Goal: Information Seeking & Learning: Find specific fact

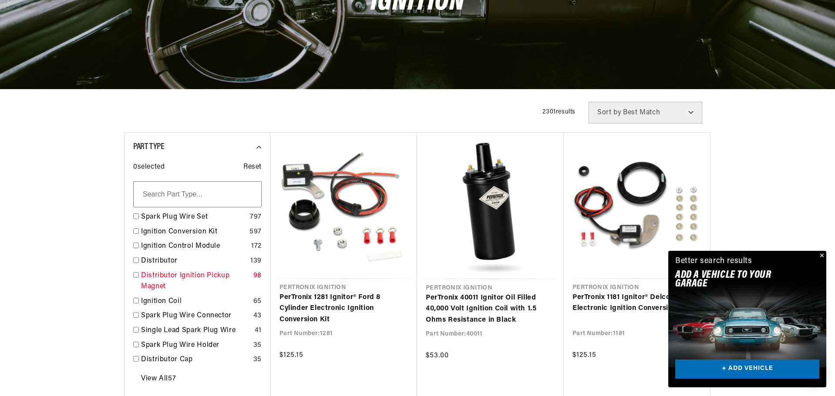
scroll to position [0, 544]
click at [197, 231] on link "Ignition Conversion Kit" at bounding box center [193, 232] width 105 height 11
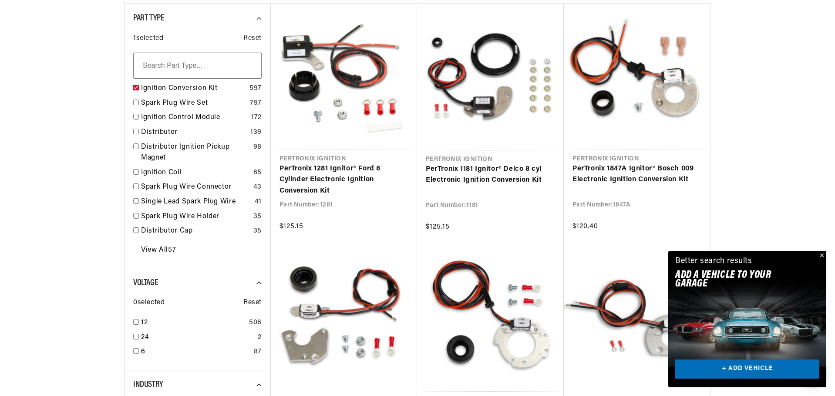
scroll to position [261, 0]
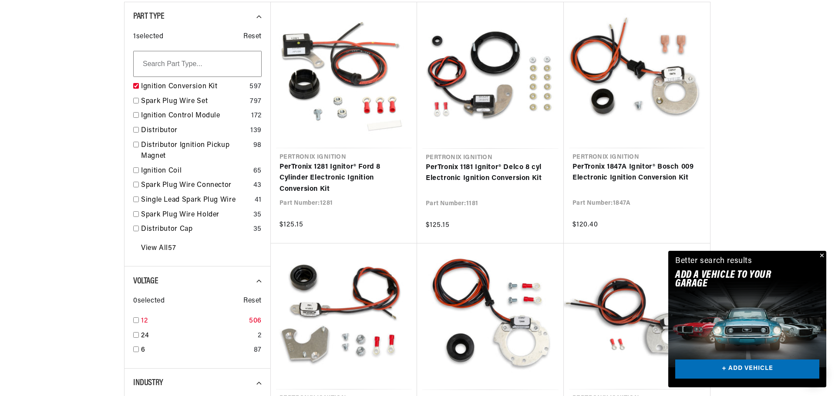
click at [138, 321] on input "checkbox" at bounding box center [136, 321] width 6 height 6
checkbox input "true"
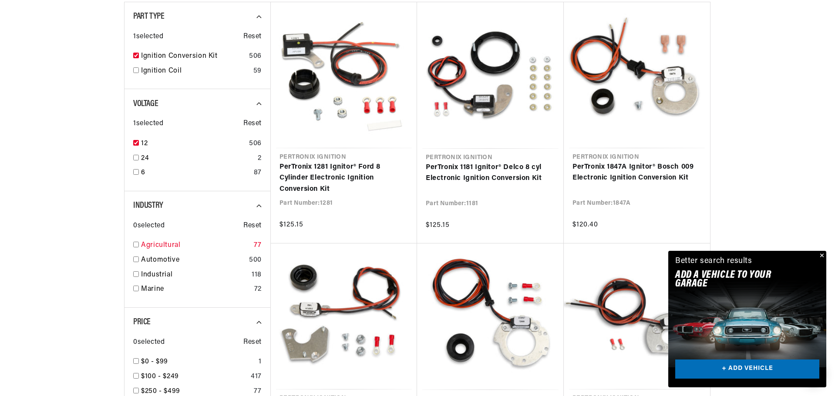
click at [137, 248] on input "checkbox" at bounding box center [136, 245] width 6 height 6
checkbox input "true"
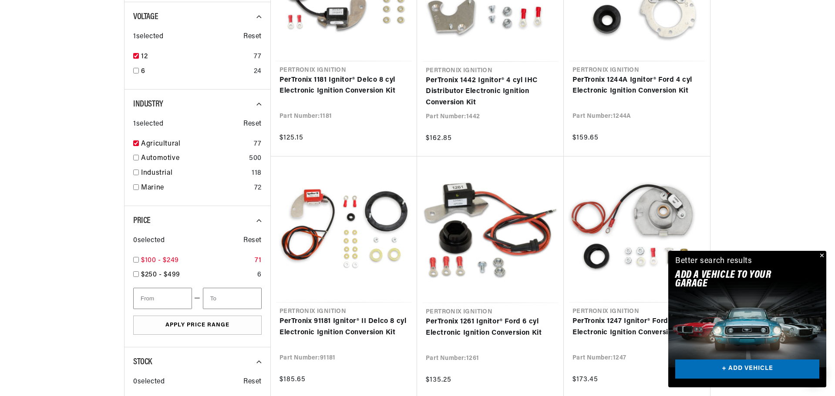
scroll to position [0, 544]
click at [135, 259] on input "checkbox" at bounding box center [136, 260] width 6 height 6
checkbox input "false"
type input "100"
type input "250"
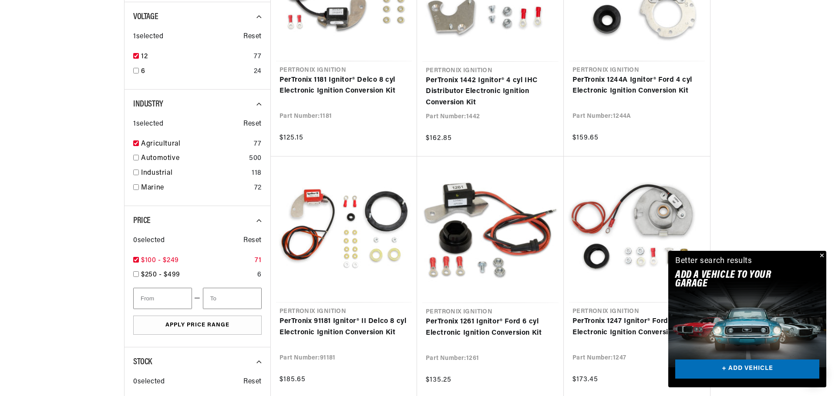
checkbox input "true"
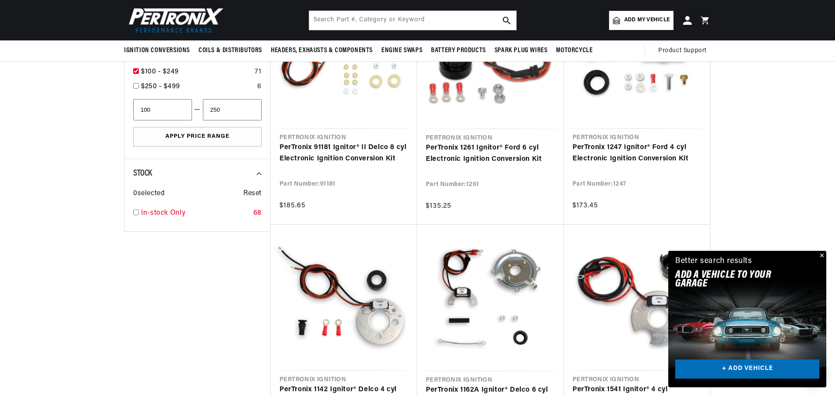
click at [134, 216] on div "In-stock Only 68" at bounding box center [197, 215] width 128 height 15
checkbox input "true"
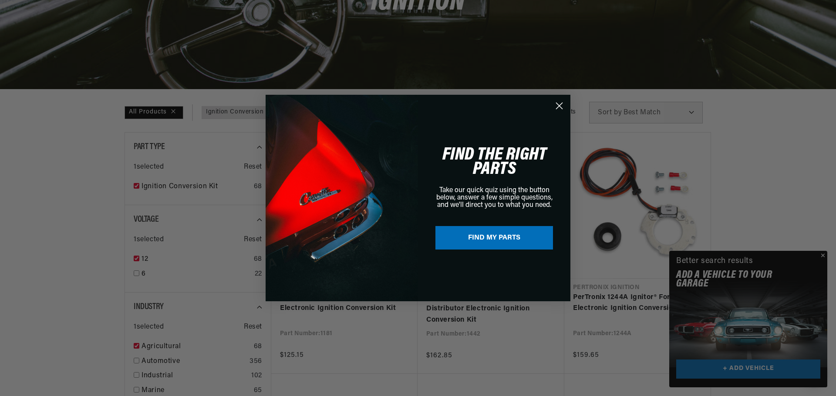
click at [561, 104] on icon "Close dialog" at bounding box center [559, 106] width 6 height 6
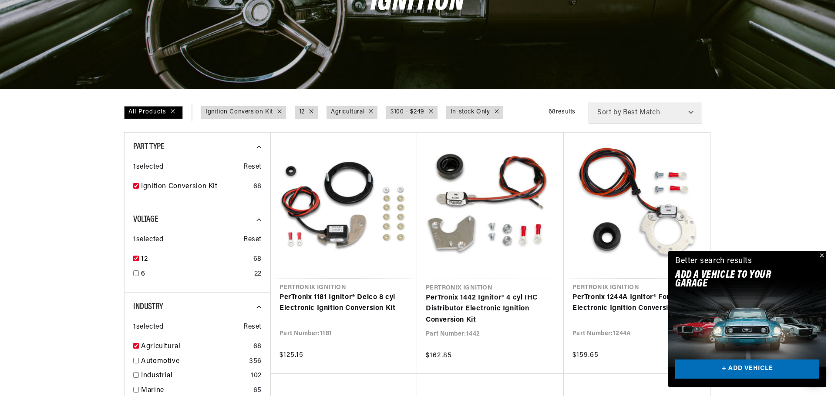
scroll to position [0, 1]
click at [823, 254] on button "Close" at bounding box center [821, 256] width 10 height 10
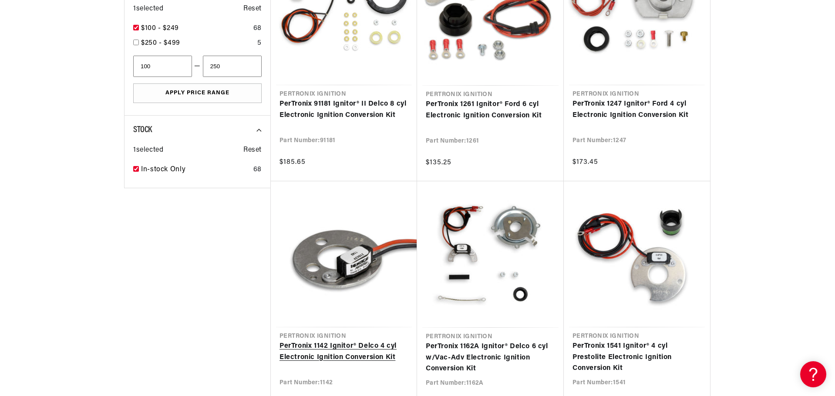
scroll to position [0, 30]
click at [383, 349] on link "PerTronix 1142 Ignitor® Delco 4 cyl Electronic Ignition Conversion Kit" at bounding box center [343, 352] width 129 height 22
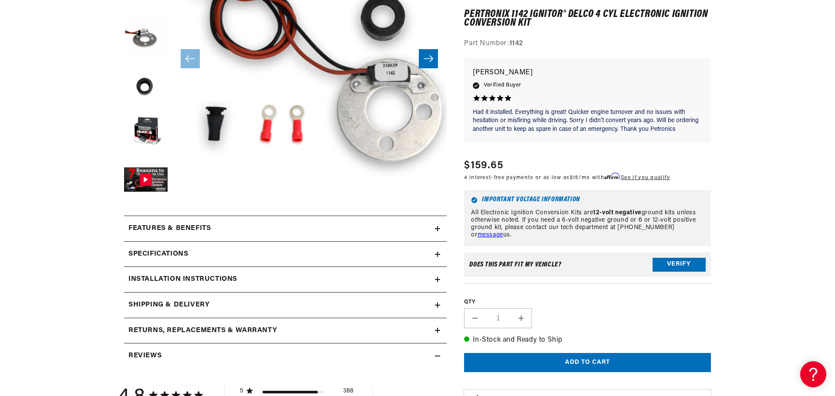
scroll to position [218, 0]
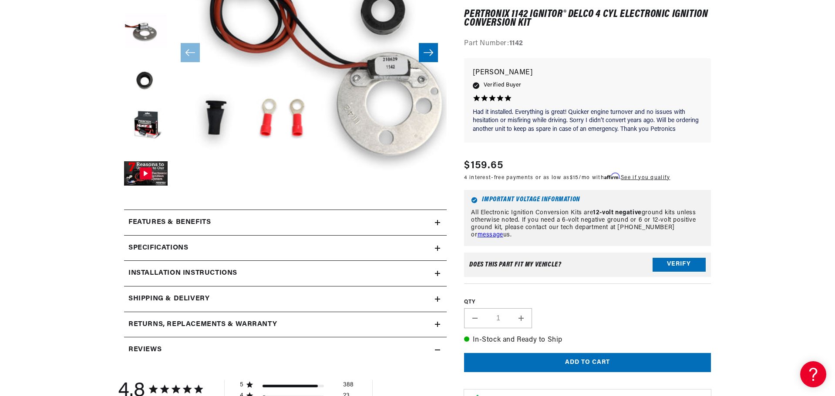
click at [438, 246] on icon at bounding box center [437, 248] width 5 height 5
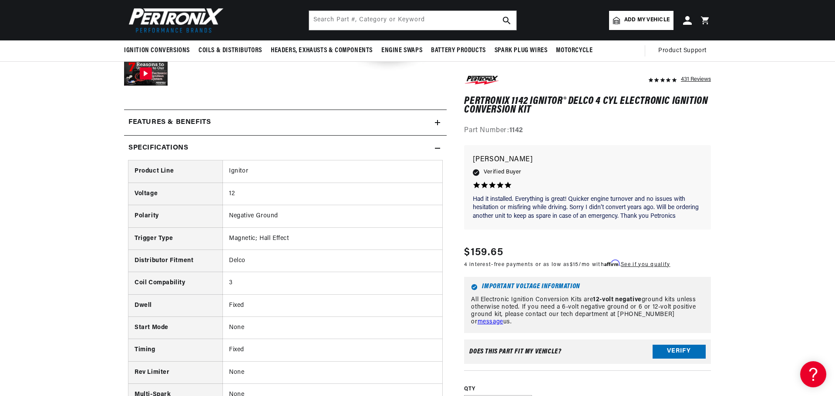
scroll to position [305, 0]
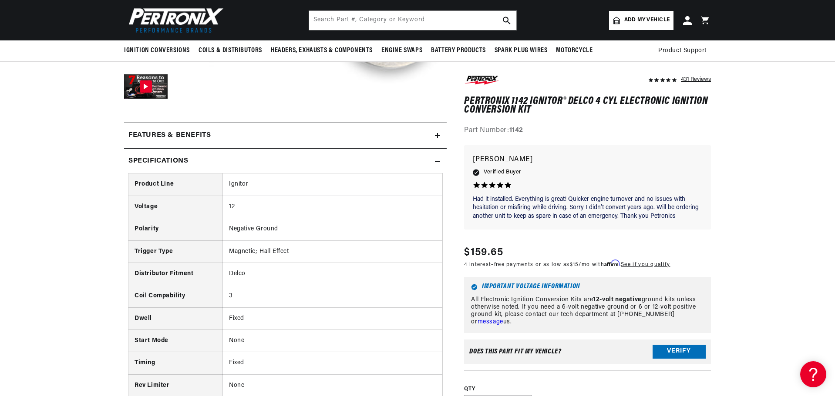
click at [440, 158] on summary "Specifications" at bounding box center [285, 161] width 323 height 25
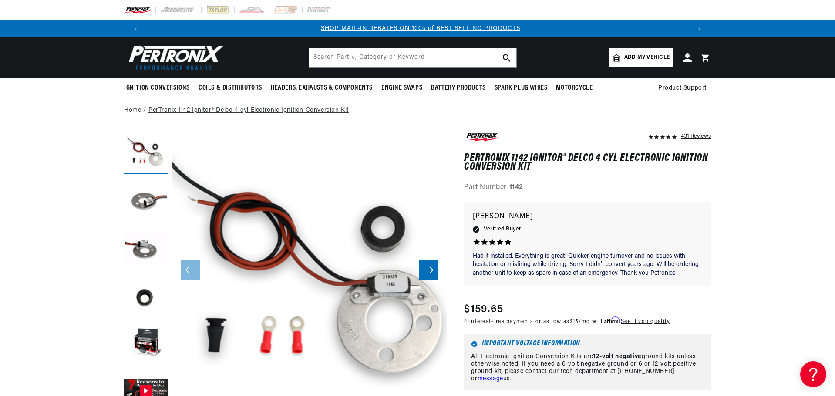
scroll to position [0, 544]
click at [654, 52] on link "Add my vehicle" at bounding box center [641, 57] width 64 height 19
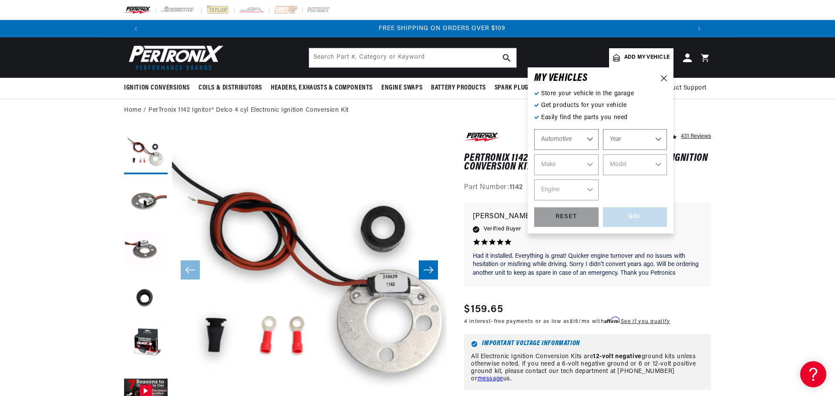
scroll to position [0, 0]
click at [591, 138] on select "Automotive Agricultural Industrial Marine Motorcycle" at bounding box center [566, 139] width 64 height 21
click at [534, 129] on select "Automotive Agricultural Industrial Marine Motorcycle" at bounding box center [566, 139] width 64 height 21
select select "Agricultural"
click at [659, 136] on select "Year 1970 1965 1964 1960 1959 1958 1957 1939 1938 1937" at bounding box center [635, 139] width 64 height 21
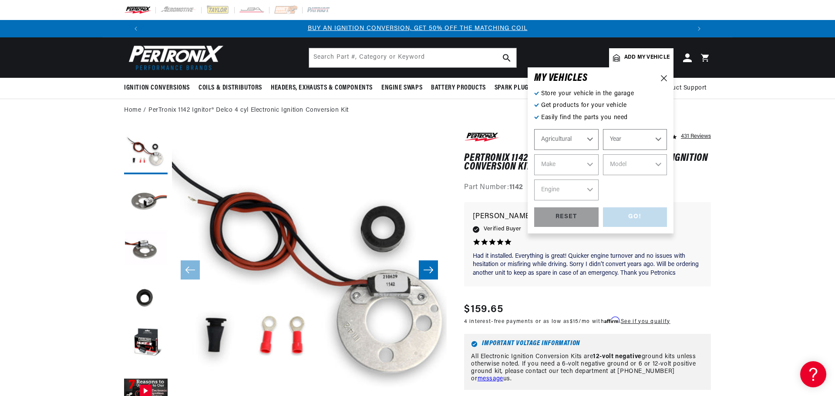
select select "1958"
click at [603, 129] on select "Year 1970 1965 1964 1960 1959 1958 1957 1939 1938 1937" at bounding box center [635, 139] width 64 height 21
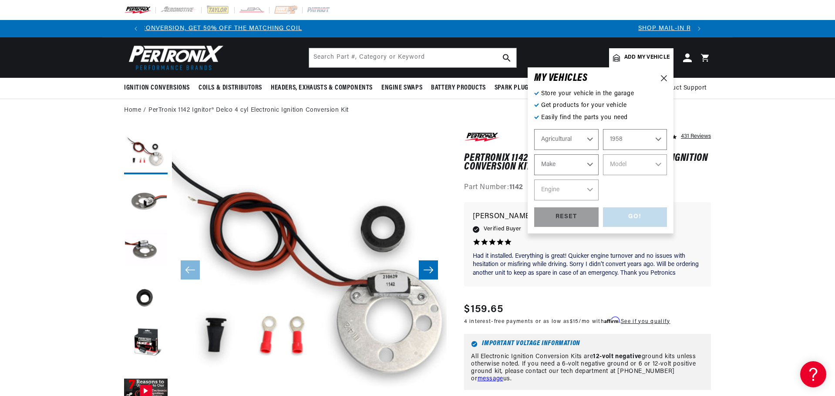
click at [588, 163] on select "Make Fox River John Bean" at bounding box center [566, 165] width 64 height 21
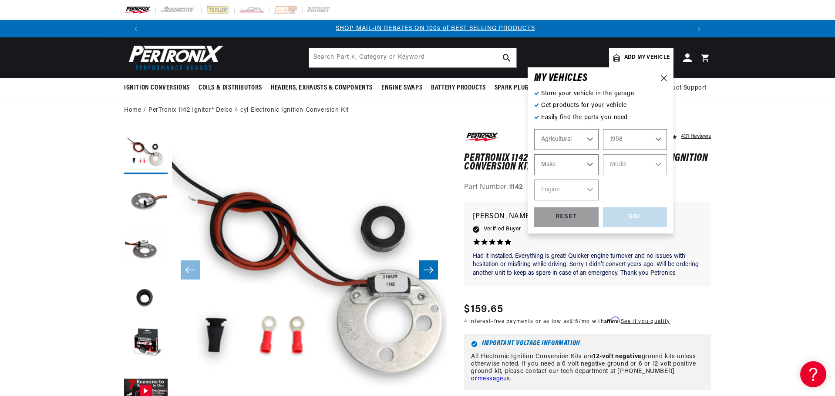
scroll to position [0, 544]
click at [591, 164] on select "Make Fox River John Bean" at bounding box center [566, 165] width 64 height 21
click at [661, 138] on select "1970 1965 1964 1960 1959 1958 1957 1939 1938 1937" at bounding box center [635, 139] width 64 height 21
click at [603, 129] on select "1970 1965 1964 1960 1959 1958 1957 1939 1938 1937" at bounding box center [635, 139] width 64 height 21
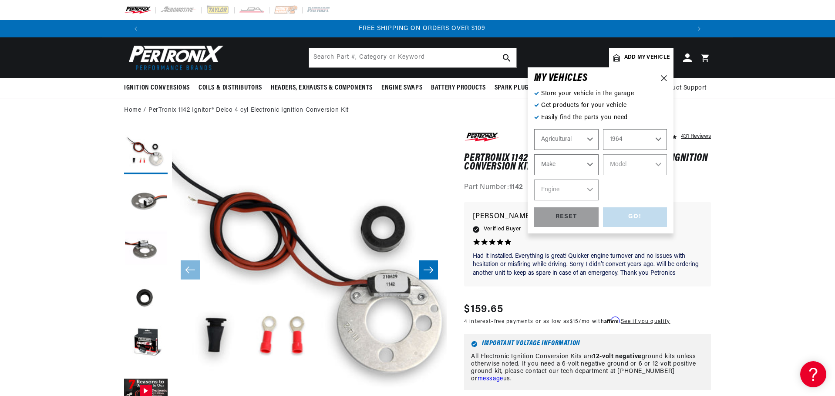
click at [590, 166] on select "Make Oliver" at bounding box center [566, 165] width 64 height 21
click at [656, 144] on select "1970 1965 1964 1960 1959 1958 1957 1939 1938 1937" at bounding box center [635, 139] width 64 height 21
click at [603, 129] on select "1970 1965 1964 1960 1959 1958 1957 1939 1938 1937" at bounding box center [635, 139] width 64 height 21
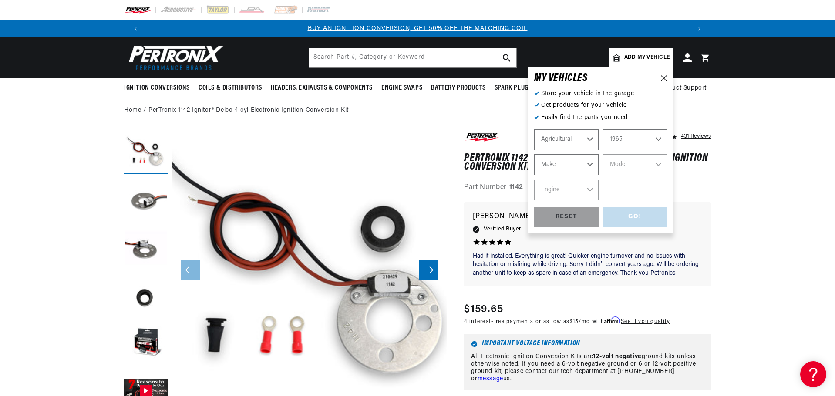
click at [591, 165] on select "Make Ford" at bounding box center [566, 165] width 64 height 21
click at [662, 140] on select "1970 1965 1964 1960 1959 1958 1957 1939 1938 1937" at bounding box center [635, 139] width 64 height 21
click at [603, 129] on select "1970 1965 1964 1960 1959 1958 1957 1939 1938 1937" at bounding box center [635, 139] width 64 height 21
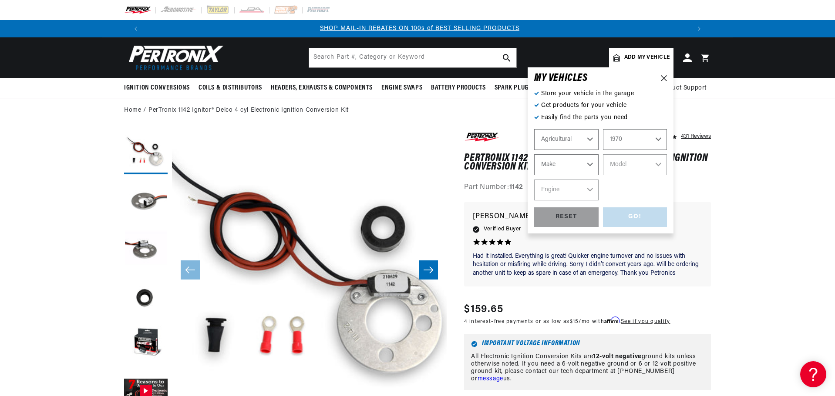
click at [588, 165] on select "Make International Harvester" at bounding box center [566, 165] width 64 height 21
click at [658, 141] on select "1970 1965 1964 1960 1959 1958 1957 1939 1938 1937" at bounding box center [635, 139] width 64 height 21
click at [603, 129] on select "1970 1965 1964 1960 1959 1958 1957 1939 1938 1937" at bounding box center [635, 139] width 64 height 21
click at [587, 166] on select "Make Fox River John Bean" at bounding box center [566, 165] width 64 height 21
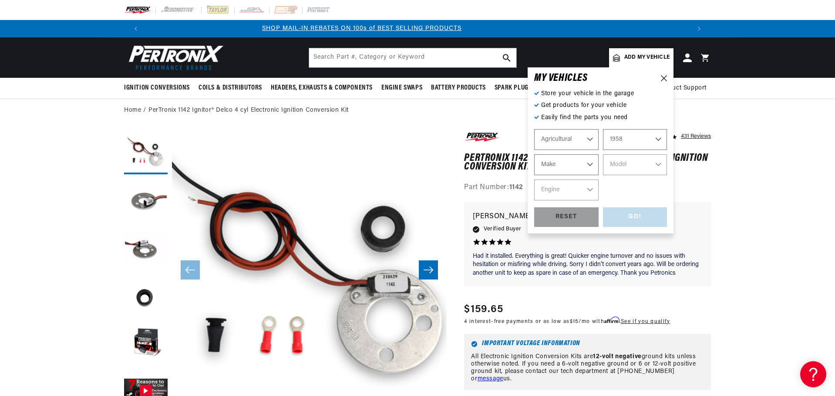
click at [587, 166] on select "Make Fox River John Bean" at bounding box center [566, 165] width 64 height 21
click at [656, 139] on select "1970 1965 1964 1960 1959 1958 1957 1939 1938 1937" at bounding box center [635, 139] width 64 height 21
click at [603, 129] on select "1970 1965 1964 1960 1959 1958 1957 1939 1938 1937" at bounding box center [635, 139] width 64 height 21
select select "1970"
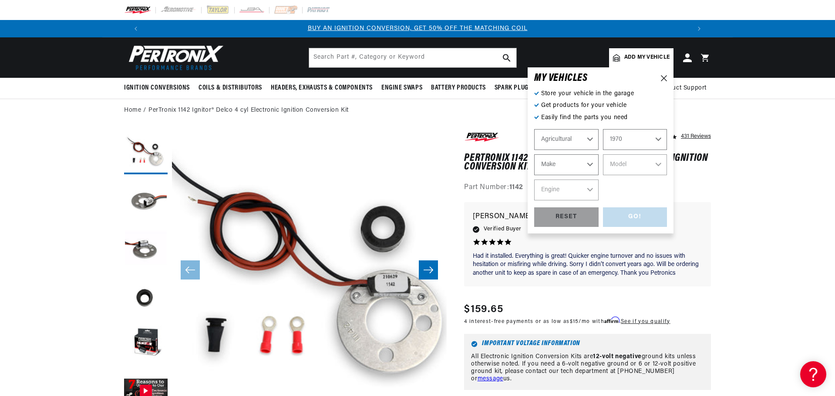
click at [589, 162] on select "Make International Harvester" at bounding box center [566, 165] width 64 height 21
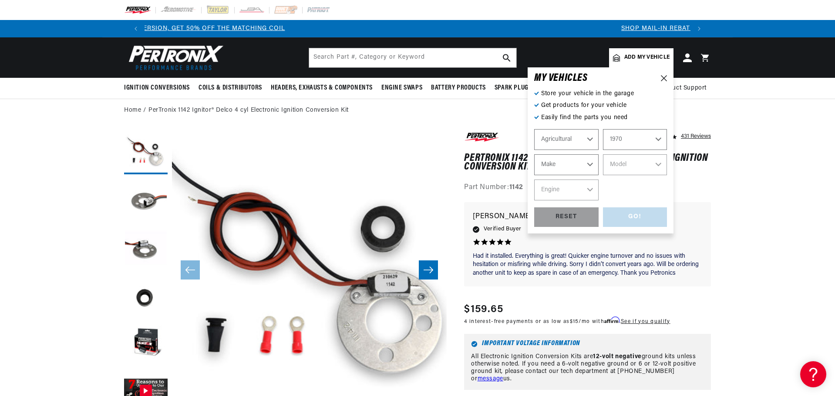
click at [589, 162] on select "Make International Harvester" at bounding box center [566, 165] width 64 height 21
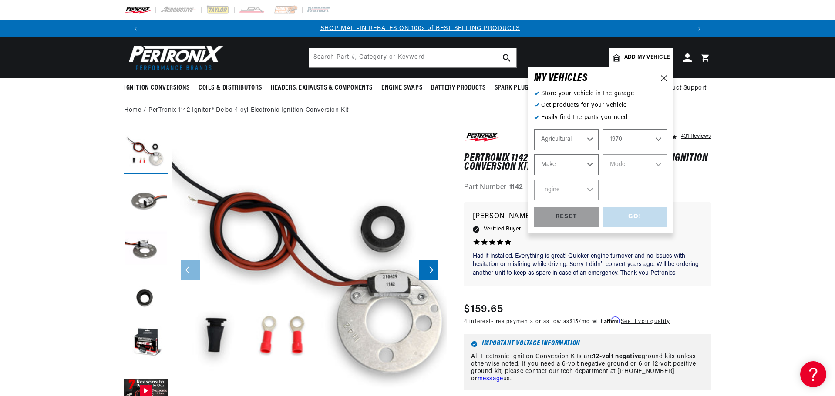
scroll to position [0, 544]
click at [593, 139] on select "Automotive Agricultural Industrial Marine Motorcycle" at bounding box center [566, 139] width 64 height 21
click at [534, 129] on select "Automotive Agricultural Industrial Marine Motorcycle" at bounding box center [566, 139] width 64 height 21
select select "Industrial"
click at [589, 160] on select "Make Towmotor" at bounding box center [566, 165] width 64 height 21
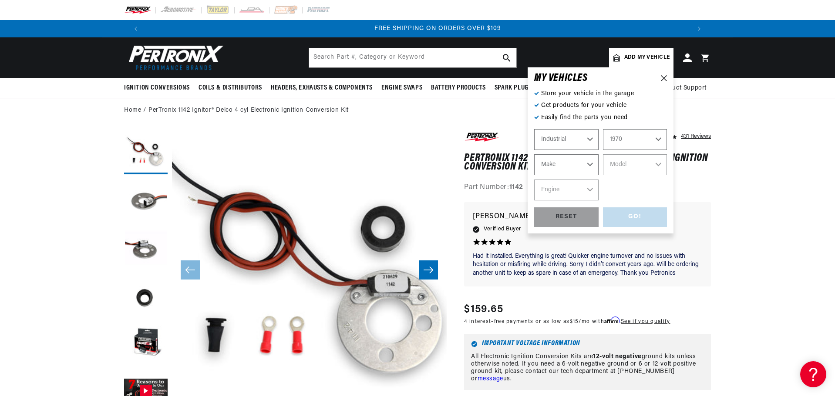
scroll to position [0, 1087]
click at [589, 160] on select "Make Towmotor" at bounding box center [566, 165] width 64 height 21
click at [661, 77] on icon at bounding box center [664, 78] width 6 height 6
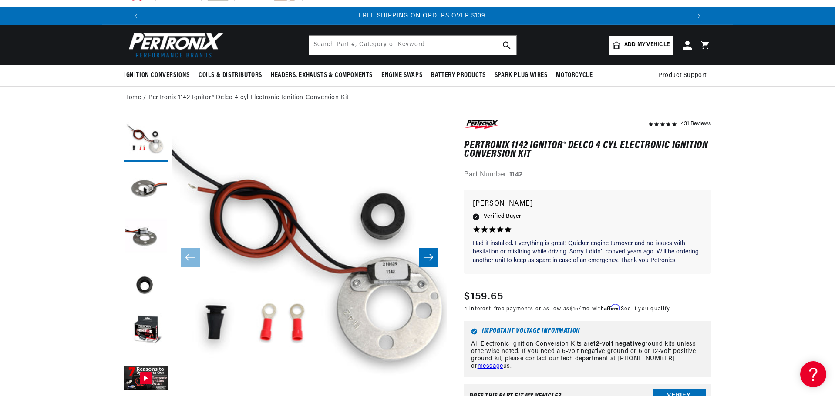
scroll to position [0, 0]
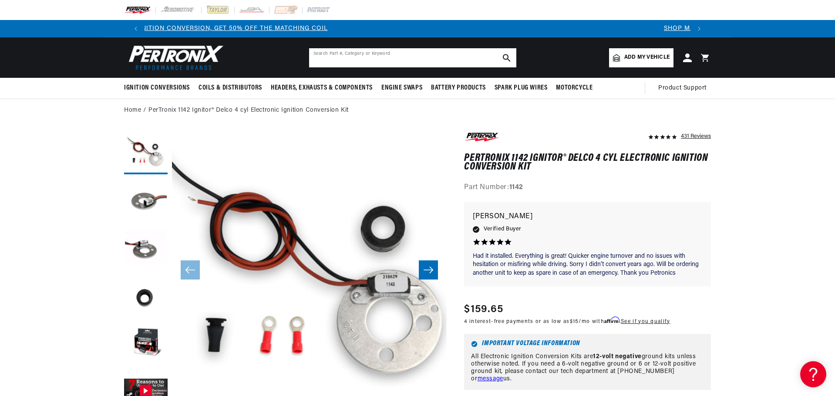
click at [371, 60] on input "text" at bounding box center [412, 57] width 207 height 19
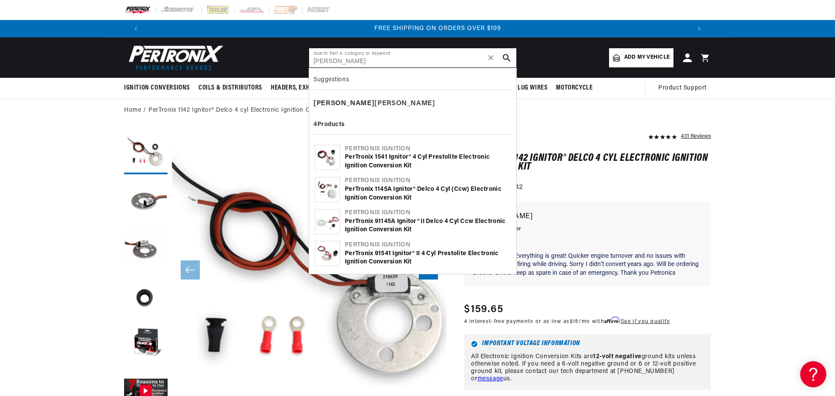
scroll to position [0, 1087]
type input "massey"
click at [346, 101] on div "massey ferguson" at bounding box center [412, 104] width 198 height 15
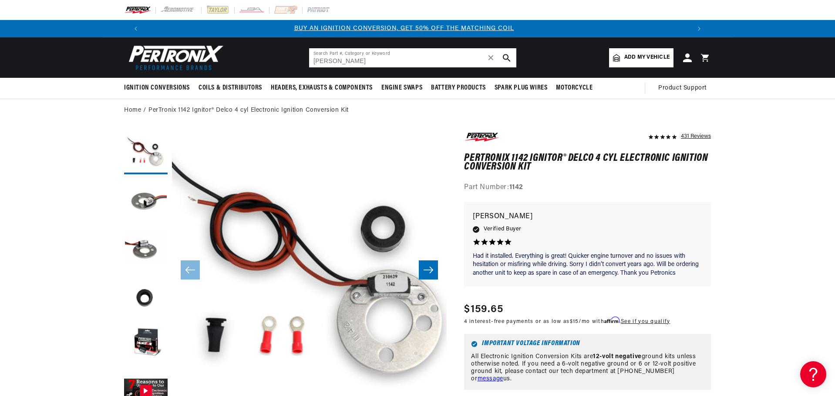
scroll to position [0, 0]
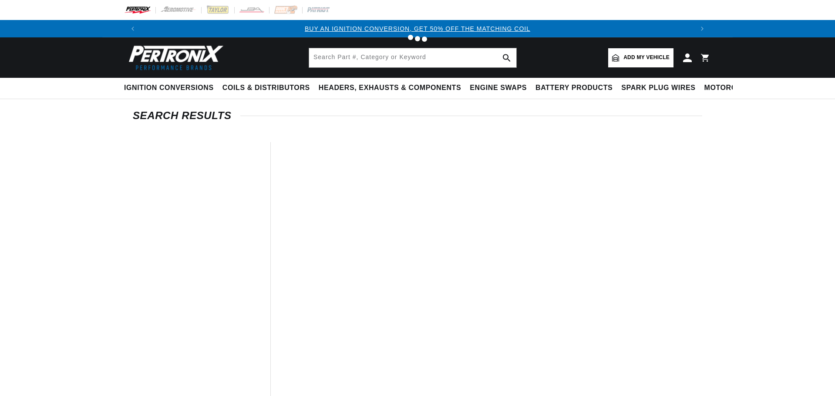
type input "massey ferguson"
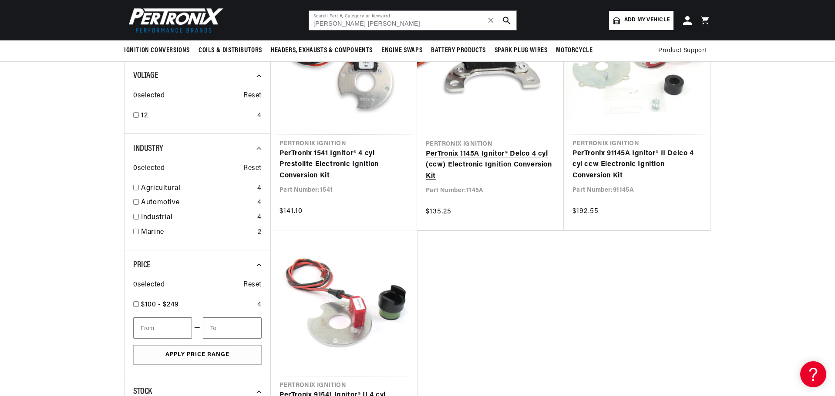
scroll to position [174, 0]
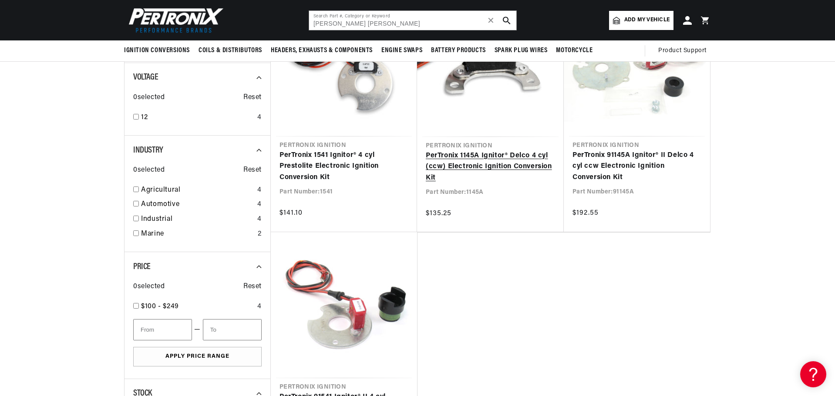
click at [517, 157] on link "PerTronix 1145A Ignitor® Delco 4 cyl (ccw) Electronic Ignition Conversion Kit" at bounding box center [490, 168] width 129 height 34
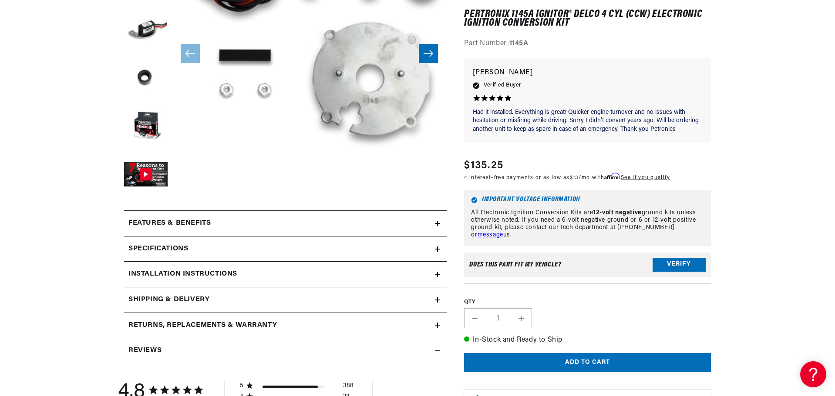
scroll to position [218, 0]
click at [437, 247] on icon at bounding box center [437, 248] width 0 height 5
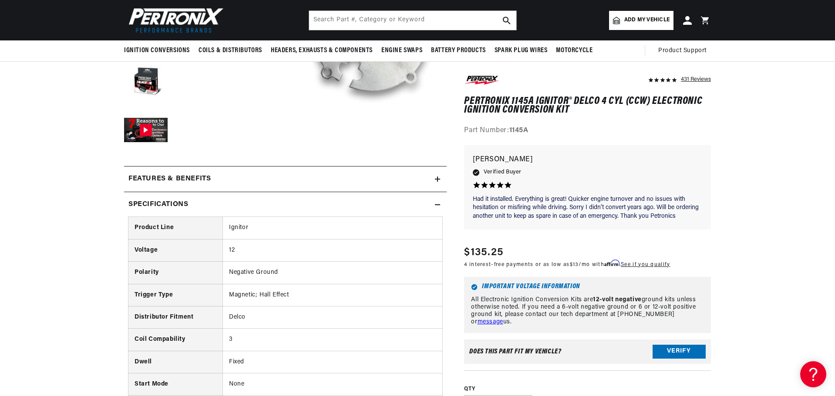
scroll to position [0, 0]
click at [440, 204] on icon at bounding box center [437, 204] width 5 height 5
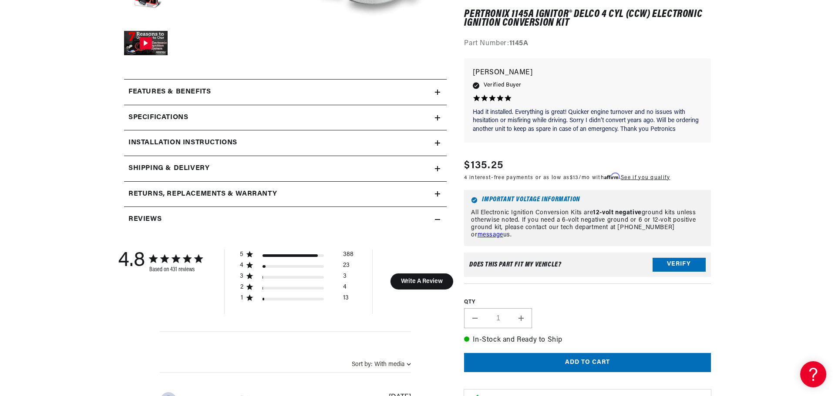
scroll to position [0, 544]
click at [682, 262] on button "Verify" at bounding box center [678, 265] width 53 height 14
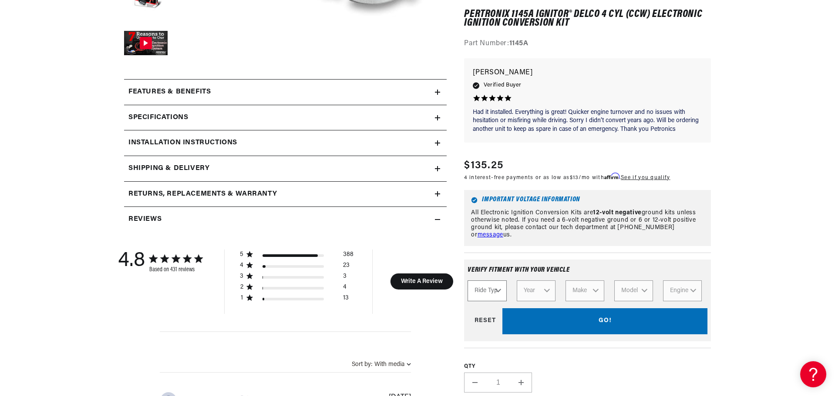
click at [494, 286] on select "Ride Type Automotive Agricultural Industrial Marine Motorcycle" at bounding box center [486, 291] width 39 height 21
select select "Agricultural"
click at [467, 281] on select "Ride Type Automotive Agricultural Industrial Marine Motorcycle" at bounding box center [486, 291] width 39 height 21
select select "Agricultural"
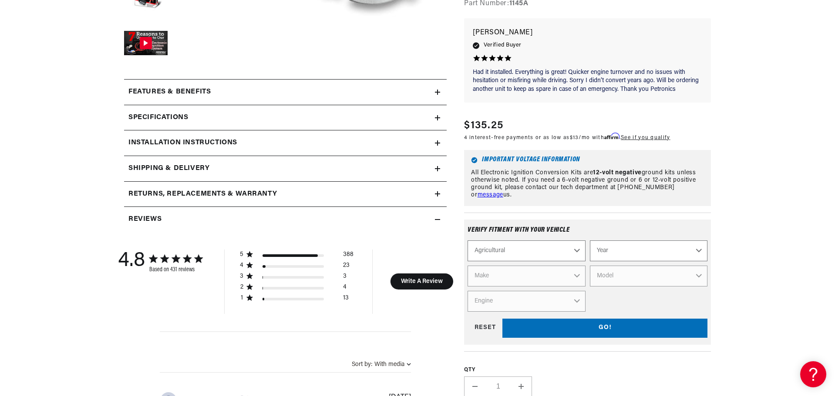
click at [702, 242] on select "Year 1970 1965 1964 1960 1959 1958 1957 1939 1938 1937" at bounding box center [649, 251] width 118 height 21
select select "1964"
click at [590, 241] on select "Year 1970 1965 1964 1960 1959 1958 1957 1939 1938 1937" at bounding box center [649, 251] width 118 height 21
select select "1964"
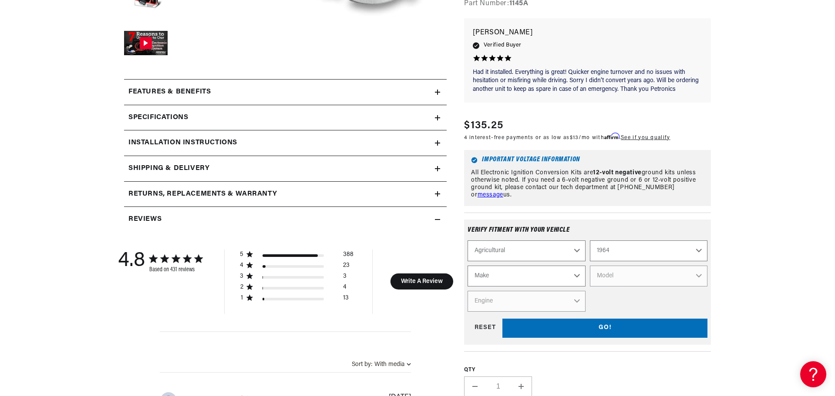
click at [574, 266] on select "Make Oliver" at bounding box center [526, 276] width 118 height 21
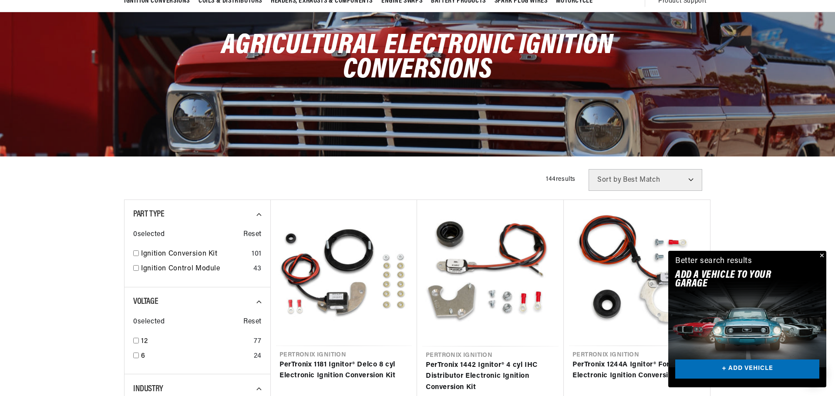
scroll to position [0, 1087]
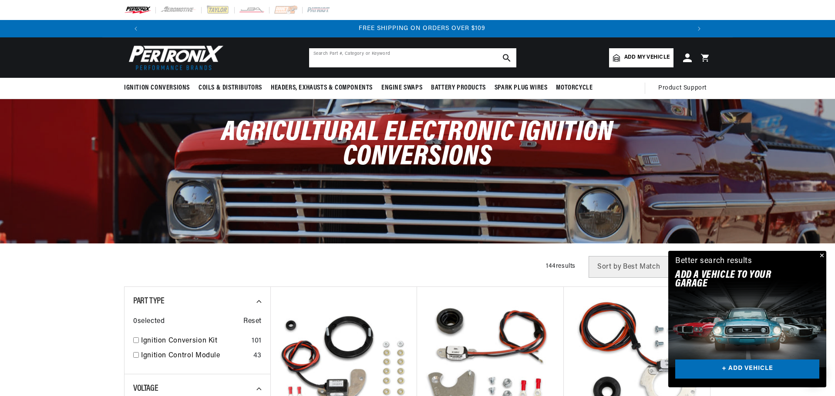
click at [338, 62] on input "text" at bounding box center [412, 57] width 207 height 19
type input "to35"
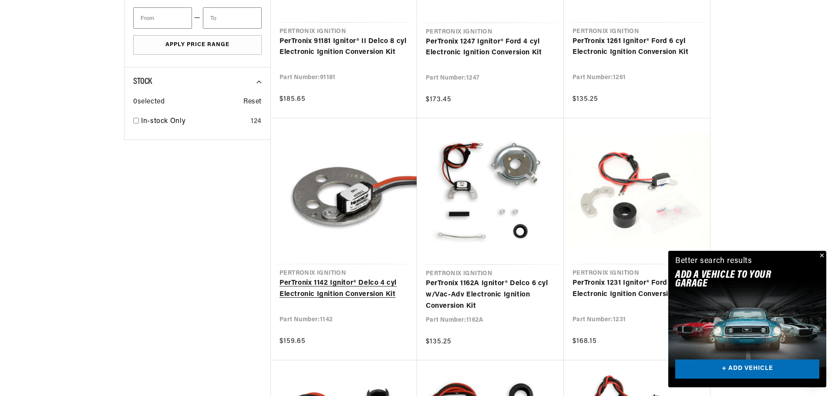
click at [361, 289] on link "PerTronix 1142 Ignitor® Delco 4 cyl Electronic Ignition Conversion Kit" at bounding box center [343, 289] width 129 height 22
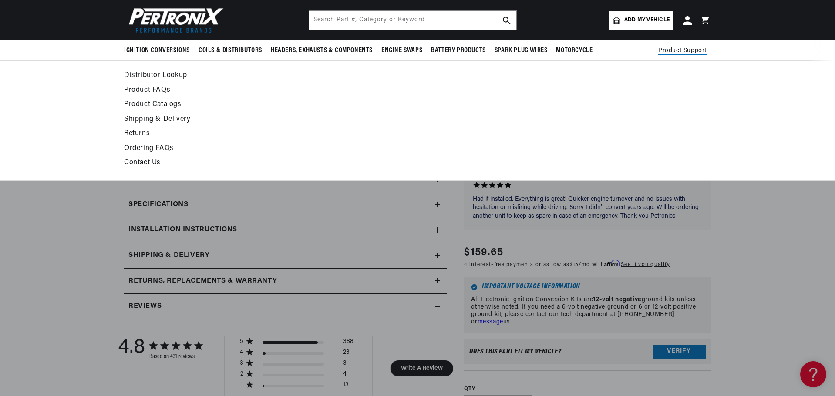
click at [681, 47] on span "Product Support" at bounding box center [682, 51] width 48 height 10
click at [161, 73] on link "Distributor Lookup" at bounding box center [338, 76] width 428 height 12
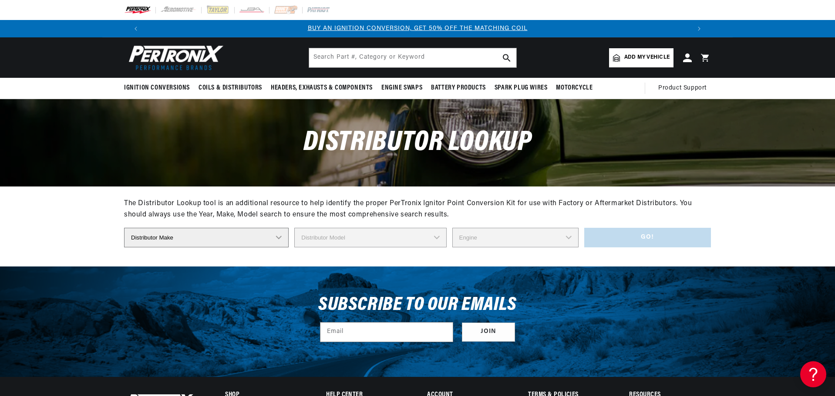
click at [279, 238] on select "Distributor Make Accel [PERSON_NAME] Autolite Bosch Century Chrysler Clark Colt…" at bounding box center [206, 238] width 165 height 20
select select "Delco"
click at [124, 228] on select "Distributor Make Accel [PERSON_NAME] Autolite Bosch Century Chrysler Clark Colt…" at bounding box center [206, 238] width 165 height 20
click at [440, 235] on select "Distributor Model" at bounding box center [370, 238] width 152 height 20
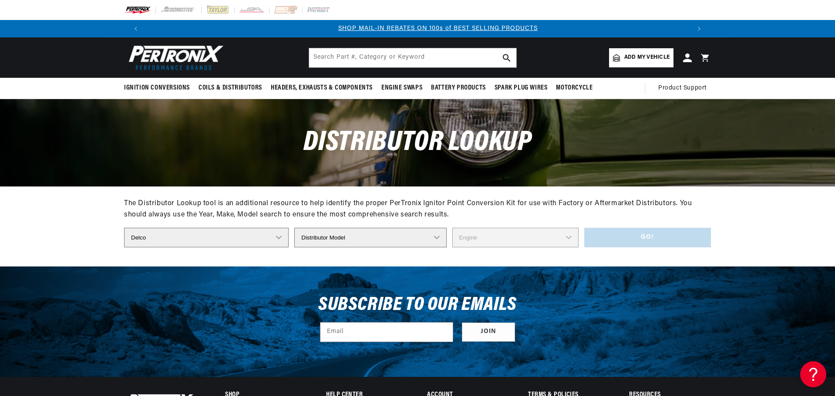
scroll to position [0, 106]
select select "1112570"
click at [294, 228] on select "Distributor Model 660 661 663 4145 6490 30137 91415 383581 384258 795329 980156…" at bounding box center [370, 238] width 152 height 20
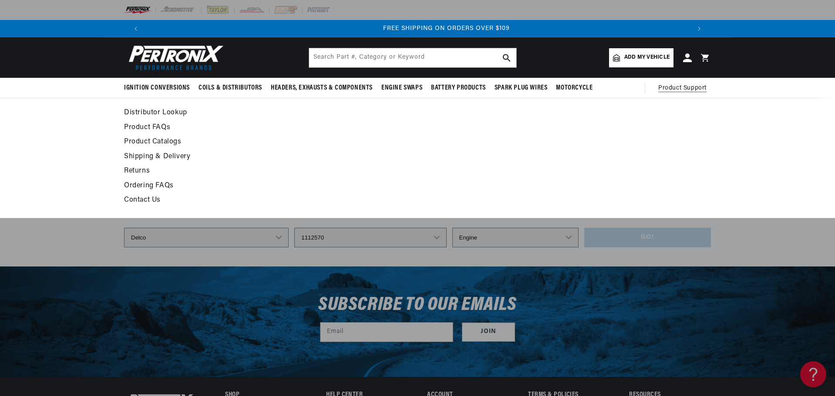
scroll to position [0, 1087]
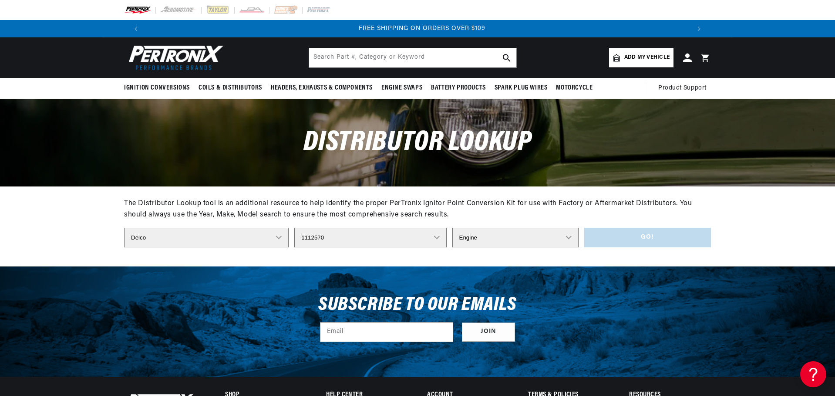
click at [572, 237] on select "Engine 4" at bounding box center [515, 238] width 126 height 20
select select "4"
click at [452, 228] on select "Engine 4" at bounding box center [515, 238] width 126 height 20
click at [616, 236] on button "Go!" at bounding box center [647, 238] width 127 height 20
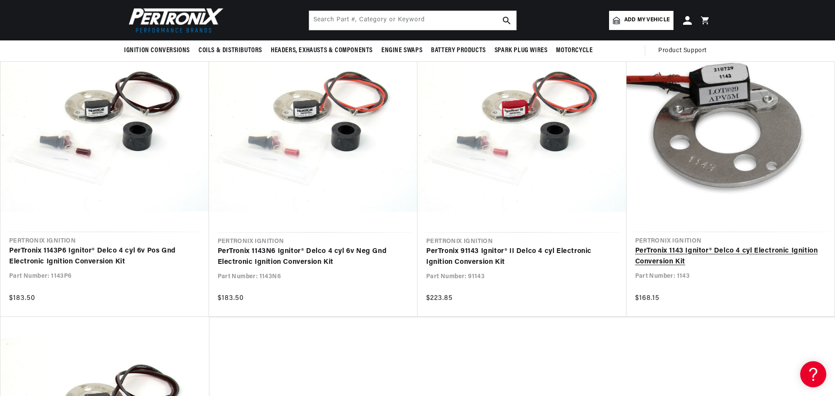
scroll to position [0, 0]
click at [667, 246] on link "PerTronix 1143 Ignitor® Delco 4 cyl Electronic Ignition Conversion Kit" at bounding box center [730, 257] width 191 height 22
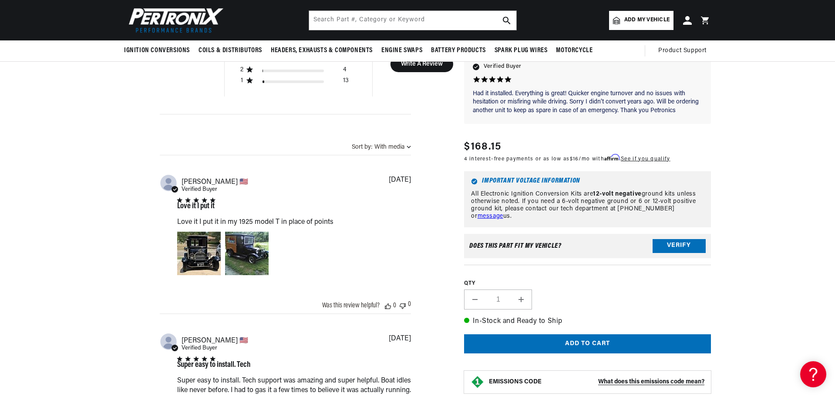
scroll to position [0, 544]
